Goal: Transaction & Acquisition: Purchase product/service

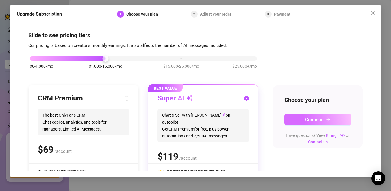
click at [322, 118] on span "Continue" at bounding box center [314, 119] width 19 height 5
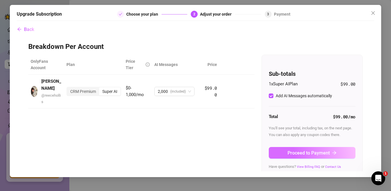
click at [319, 151] on span "Proceed to Payment" at bounding box center [309, 152] width 42 height 5
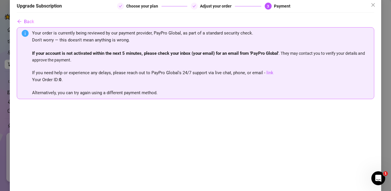
scroll to position [10, 0]
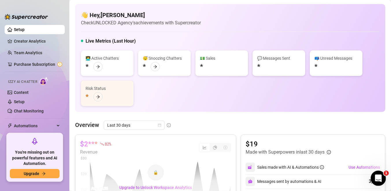
click at [384, 180] on div "Open Intercom Messenger" at bounding box center [378, 177] width 14 height 14
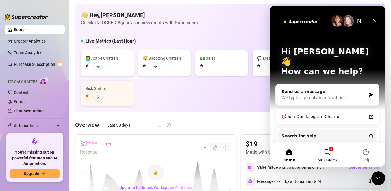
click at [335, 151] on button "1 Messages" at bounding box center [327, 154] width 38 height 23
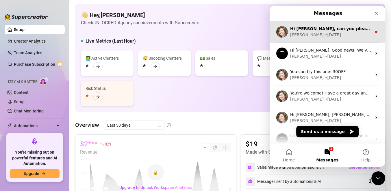
click at [325, 30] on span "Hi [PERSON_NAME], can you please try again the code 30OFF ? Thank you!" at bounding box center [375, 28] width 171 height 5
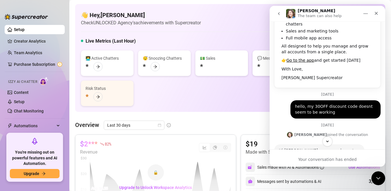
scroll to position [126, 0]
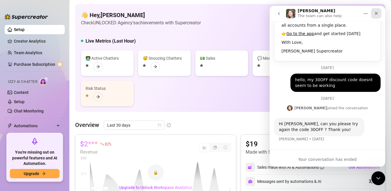
click at [377, 13] on icon "Close" at bounding box center [376, 13] width 5 height 5
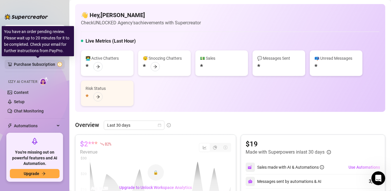
click at [52, 67] on link "Purchase Subscription" at bounding box center [38, 64] width 48 height 9
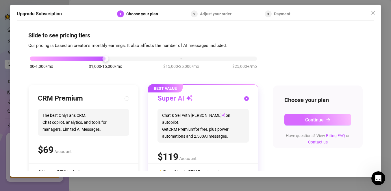
click at [292, 120] on button "Continue" at bounding box center [317, 120] width 67 height 12
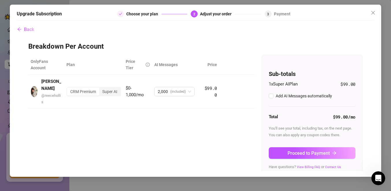
checkbox input "true"
click at [376, 10] on span "Close" at bounding box center [373, 12] width 9 height 5
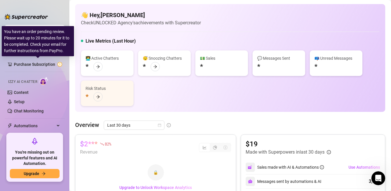
click at [29, 54] on div "You have an order pending review. Please wait up to 20 minutes for it to be com…" at bounding box center [38, 41] width 72 height 30
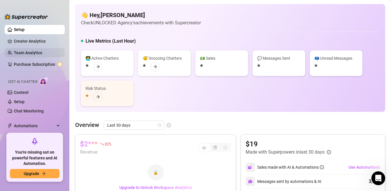
click at [42, 51] on link "Team Analytics" at bounding box center [28, 52] width 28 height 5
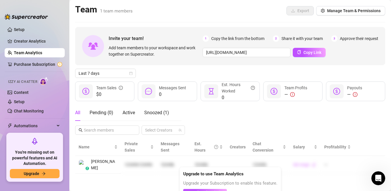
scroll to position [8, 0]
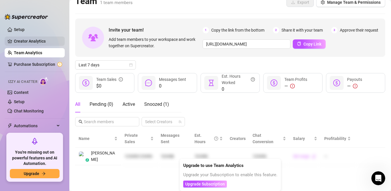
click at [27, 43] on link "Creator Analytics" at bounding box center [37, 40] width 46 height 9
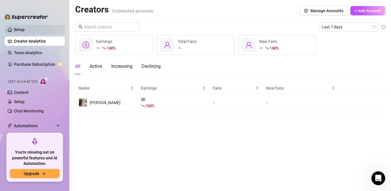
click at [25, 32] on link "Setup" at bounding box center [19, 29] width 11 height 5
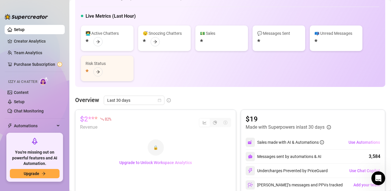
scroll to position [27, 0]
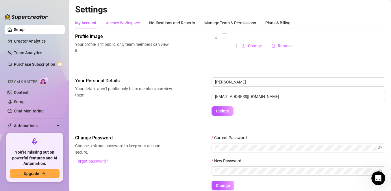
click at [129, 23] on div "Agency Workspace" at bounding box center [123, 23] width 34 height 6
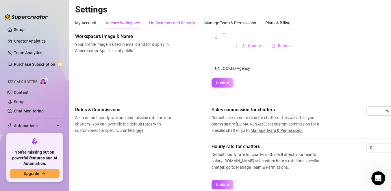
click at [189, 21] on div "Notifications and Reports" at bounding box center [172, 23] width 46 height 6
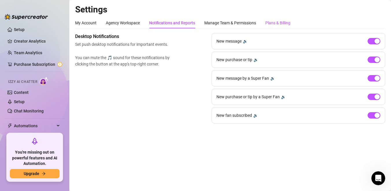
click at [282, 24] on div "Plans & Billing" at bounding box center [277, 23] width 25 height 6
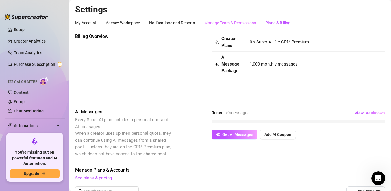
click at [251, 19] on div "Manage Team & Permissions" at bounding box center [230, 22] width 52 height 11
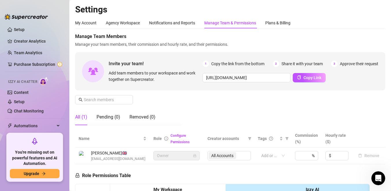
click at [97, 27] on div "My Account Agency Workspace Notifications and Reports Manage Team & Permissions…" at bounding box center [182, 22] width 215 height 11
click at [93, 25] on div "My Account" at bounding box center [85, 23] width 21 height 6
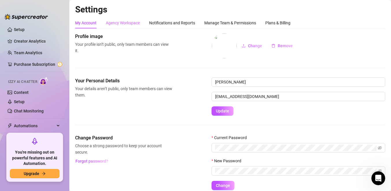
click at [115, 19] on div "Agency Workspace" at bounding box center [123, 22] width 34 height 11
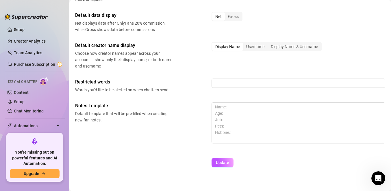
scroll to position [244, 0]
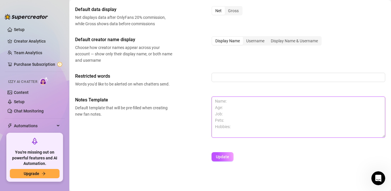
click at [249, 128] on textarea at bounding box center [299, 116] width 174 height 41
click at [225, 100] on textarea at bounding box center [299, 116] width 174 height 41
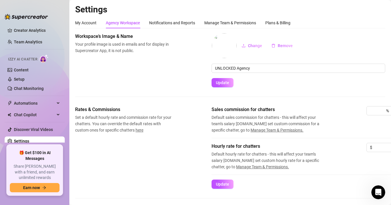
scroll to position [0, 0]
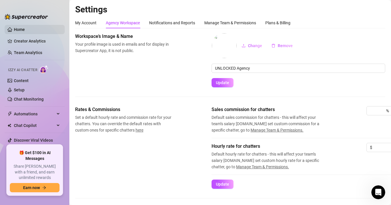
click at [14, 27] on link "Home" at bounding box center [19, 29] width 11 height 5
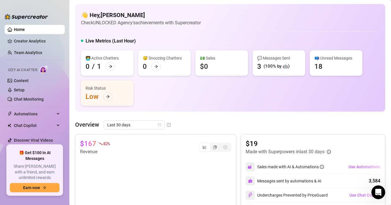
scroll to position [32, 0]
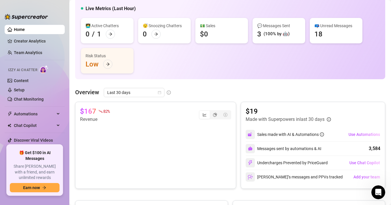
click at [36, 46] on ul "Home Creator Analytics Team Analytics Izzy AI Chatter Content Setup Chat Monito…" at bounding box center [35, 83] width 60 height 120
click at [36, 43] on link "Creator Analytics" at bounding box center [37, 40] width 46 height 9
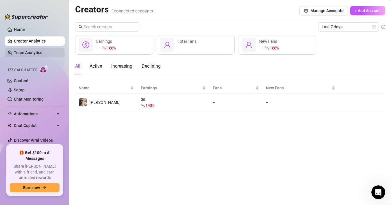
click at [35, 55] on link "Team Analytics" at bounding box center [28, 52] width 28 height 5
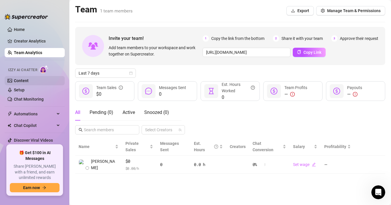
click at [29, 80] on link "Content" at bounding box center [21, 80] width 15 height 5
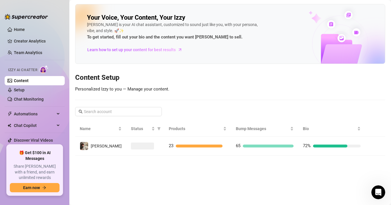
scroll to position [11, 0]
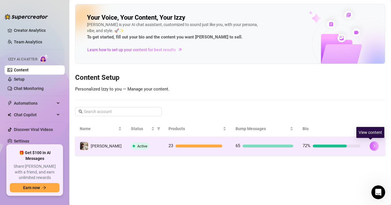
click at [372, 144] on icon "right" at bounding box center [374, 146] width 4 height 4
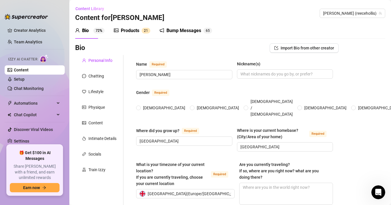
radio input "true"
type input "[DATE]"
